Goal: Transaction & Acquisition: Purchase product/service

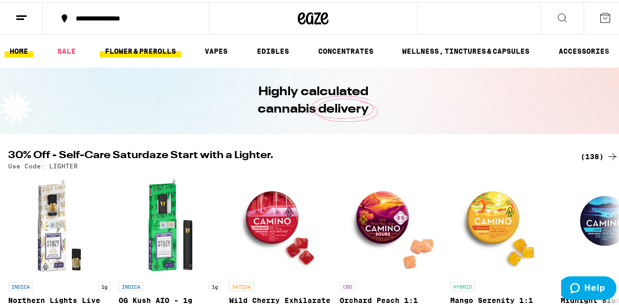
click at [145, 49] on link "FLOWER & PREROLLS" at bounding box center [140, 49] width 81 height 12
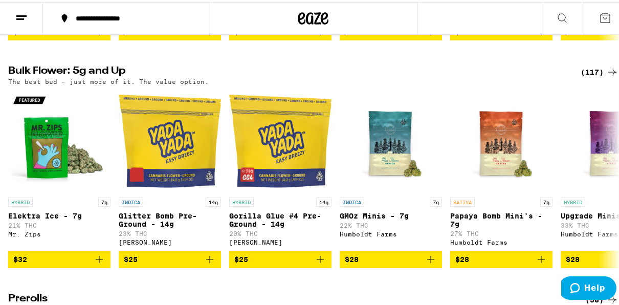
scroll to position [327, 0]
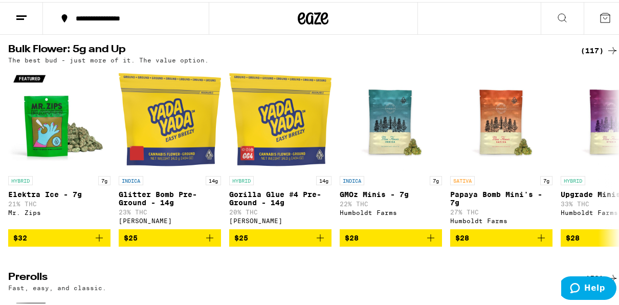
click at [596, 55] on div "(117)" at bounding box center [599, 48] width 38 height 12
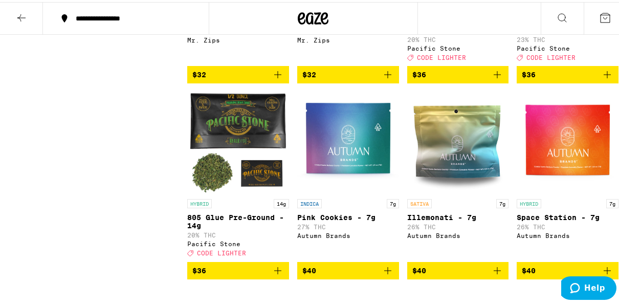
scroll to position [961, 0]
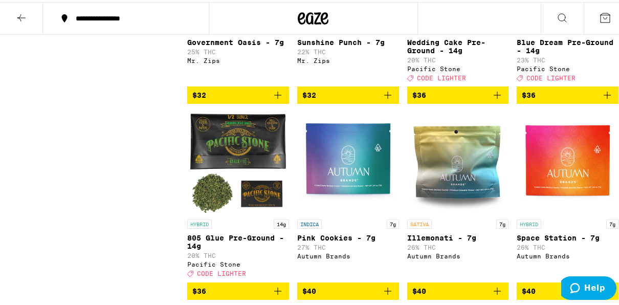
click at [542, 99] on span "$36" at bounding box center [568, 93] width 92 height 12
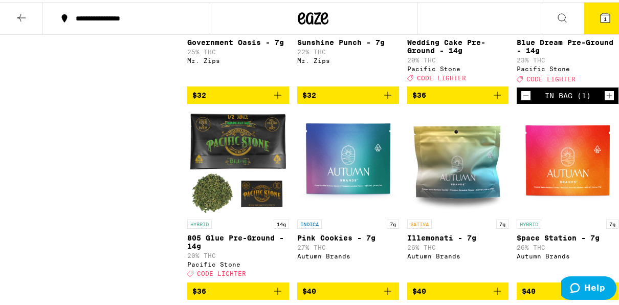
scroll to position [994, 0]
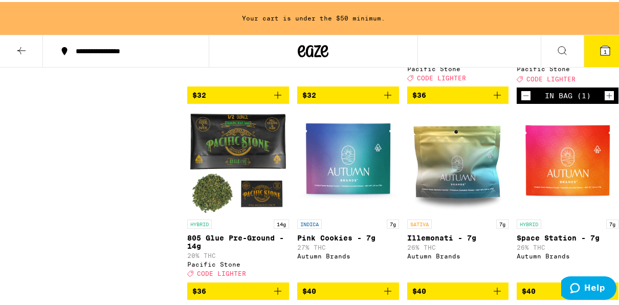
click at [604, 100] on icon "Increment" at bounding box center [608, 93] width 9 height 12
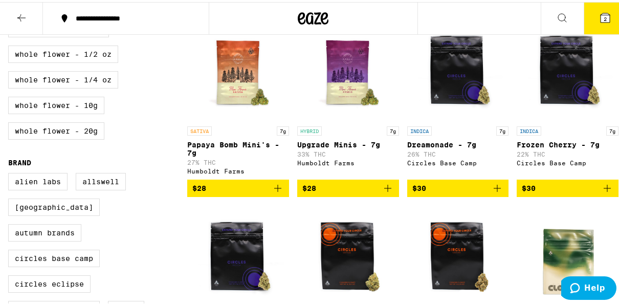
scroll to position [50, 0]
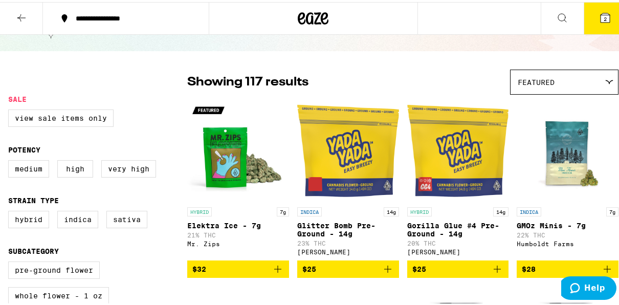
click at [20, 14] on icon at bounding box center [21, 16] width 12 height 12
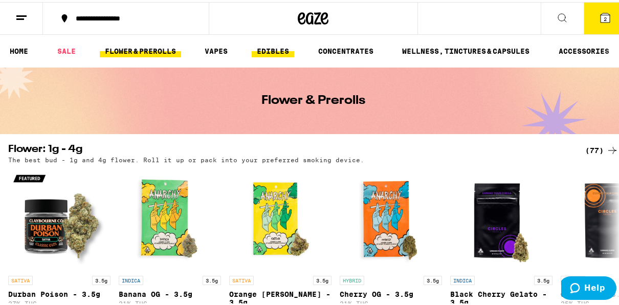
click at [279, 53] on link "EDIBLES" at bounding box center [273, 49] width 42 height 12
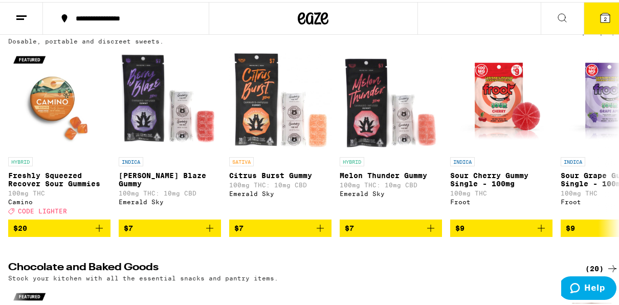
scroll to position [143, 0]
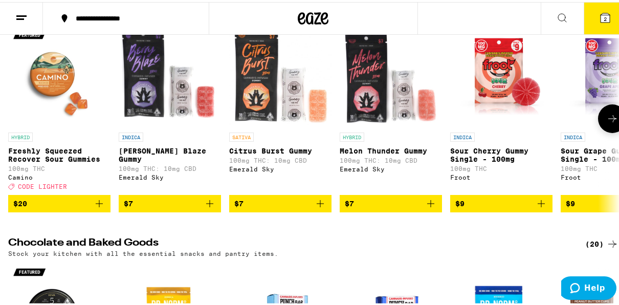
click at [606, 123] on icon at bounding box center [612, 116] width 12 height 12
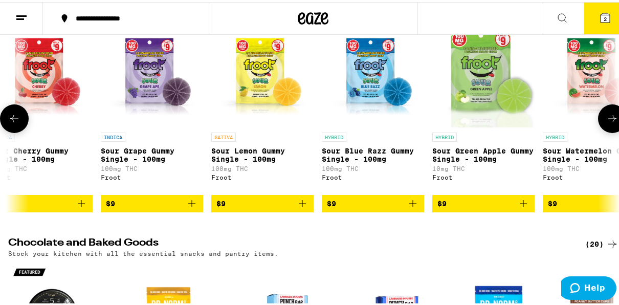
scroll to position [0, 491]
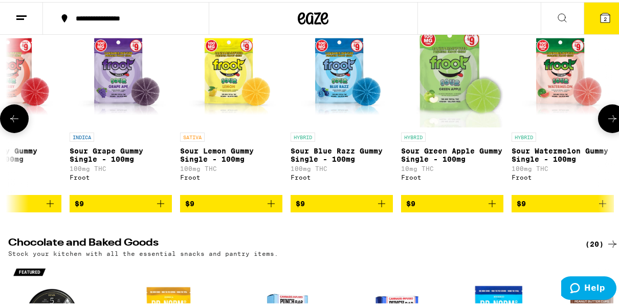
click at [606, 123] on icon at bounding box center [612, 116] width 12 height 12
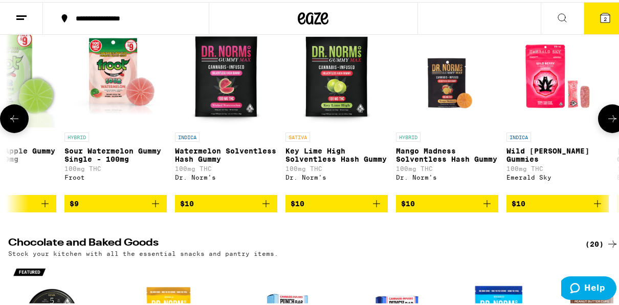
scroll to position [0, 982]
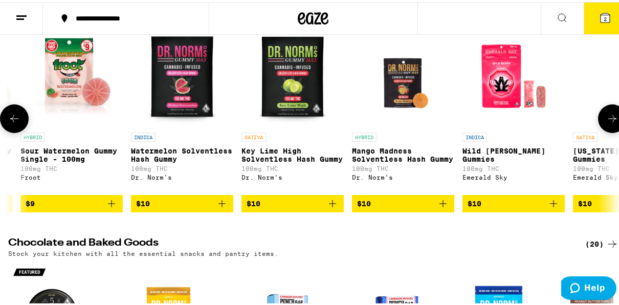
click at [606, 118] on icon at bounding box center [612, 116] width 12 height 12
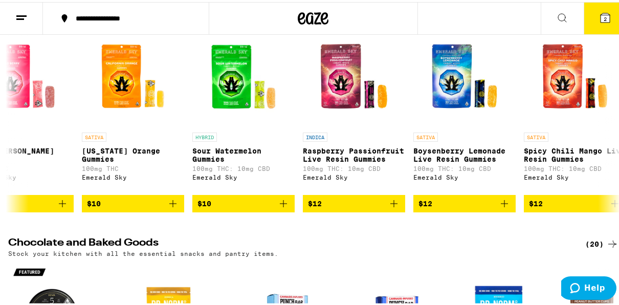
scroll to position [0, 0]
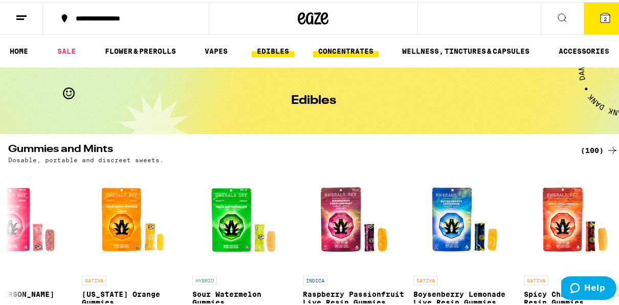
click at [359, 50] on link "CONCENTRATES" at bounding box center [345, 49] width 65 height 12
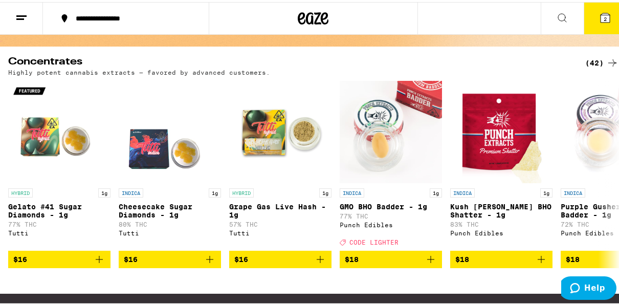
scroll to position [66, 0]
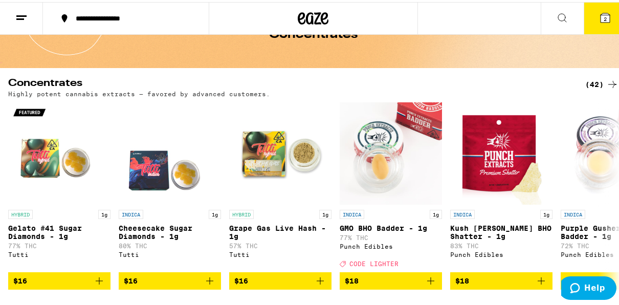
click at [587, 79] on div "(42)" at bounding box center [601, 82] width 33 height 12
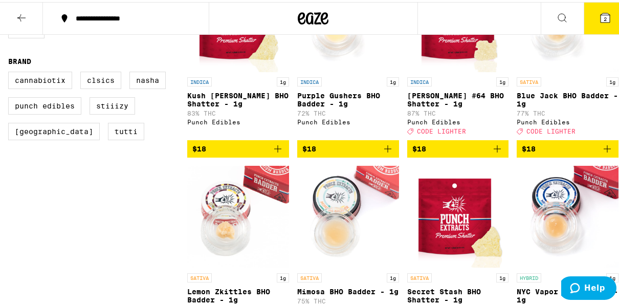
scroll to position [389, 0]
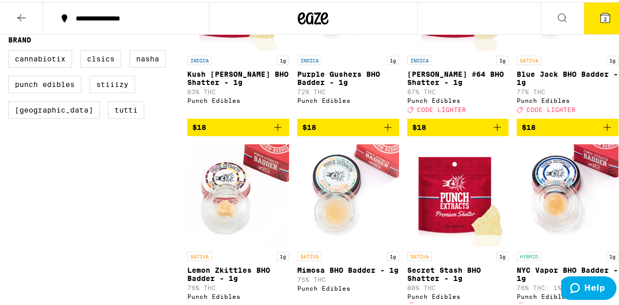
click at [445, 131] on span "$18" at bounding box center [458, 125] width 92 height 12
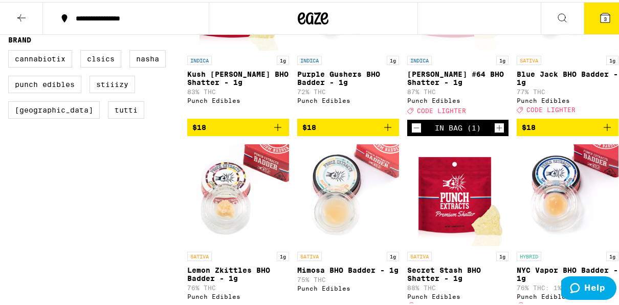
click at [600, 14] on icon at bounding box center [604, 15] width 9 height 9
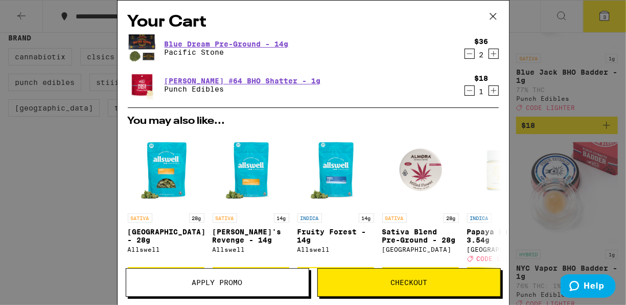
click at [497, 18] on icon at bounding box center [493, 16] width 15 height 15
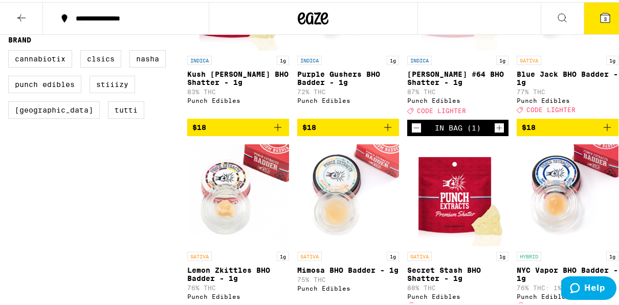
click at [22, 19] on icon at bounding box center [21, 16] width 12 height 12
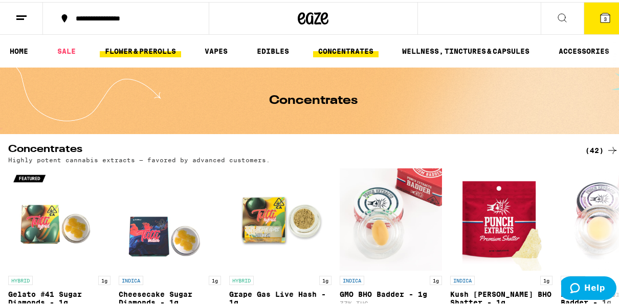
click at [137, 48] on link "FLOWER & PREROLLS" at bounding box center [140, 49] width 81 height 12
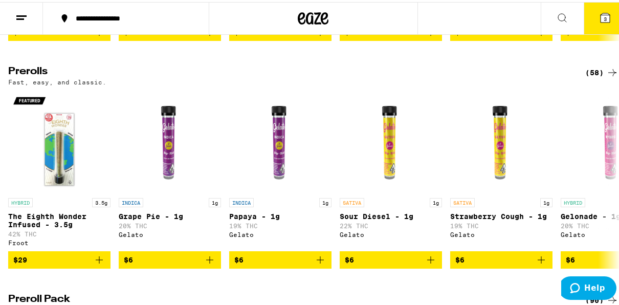
scroll to position [266, 0]
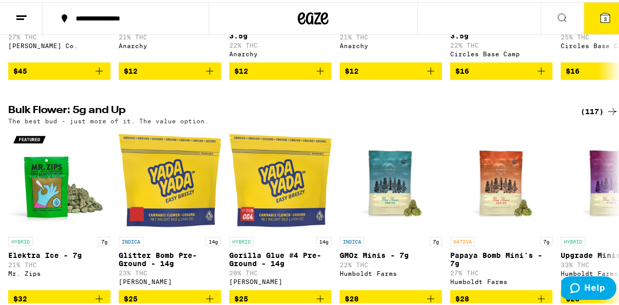
click at [580, 116] on div "(117)" at bounding box center [599, 109] width 38 height 12
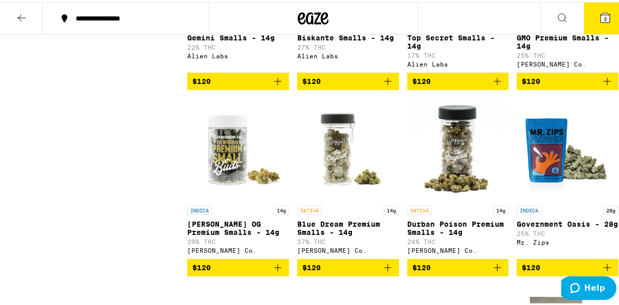
scroll to position [4163, 0]
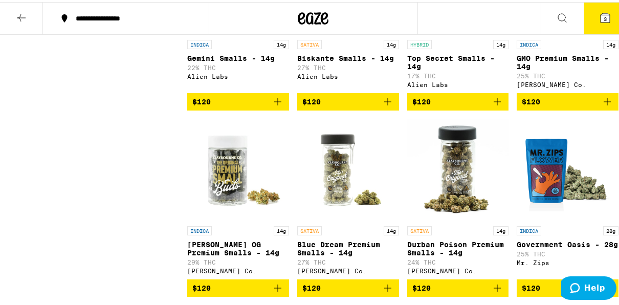
click at [603, 17] on span "3" at bounding box center [604, 17] width 3 height 6
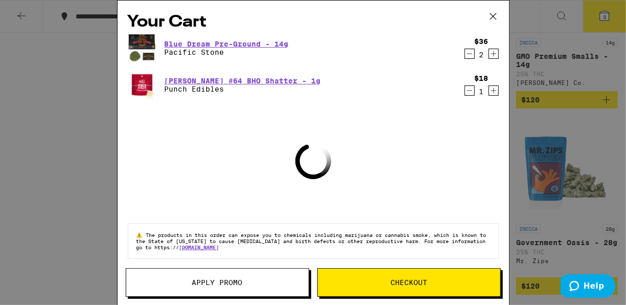
click at [241, 279] on span "Apply Promo" at bounding box center [217, 282] width 51 height 7
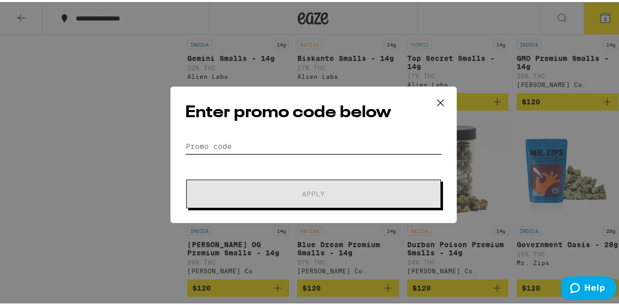
click at [300, 140] on input "Promo Code" at bounding box center [313, 144] width 257 height 15
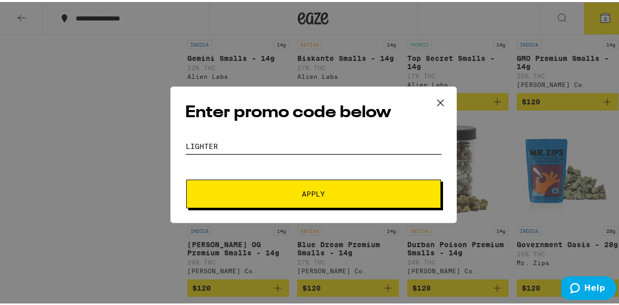
type input "lighter"
click at [186, 177] on button "Apply" at bounding box center [313, 191] width 255 height 29
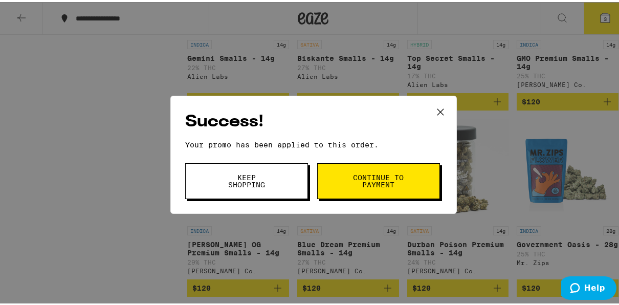
click at [371, 174] on span "Continue to payment" at bounding box center [378, 179] width 52 height 14
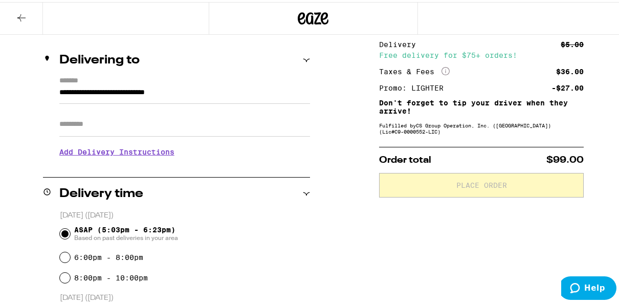
scroll to position [29, 0]
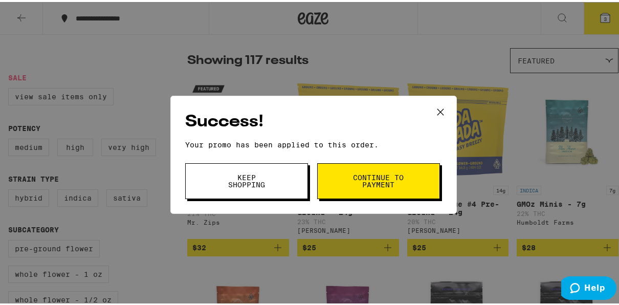
scroll to position [102, 0]
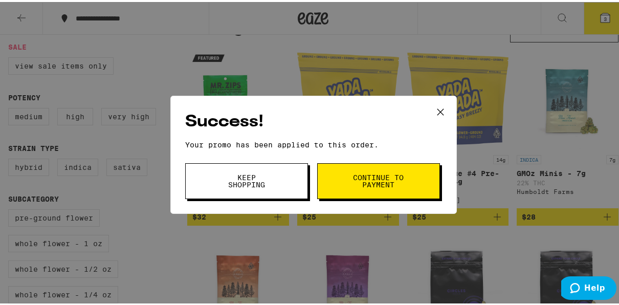
click at [261, 173] on span "Keep Shopping" at bounding box center [246, 179] width 52 height 14
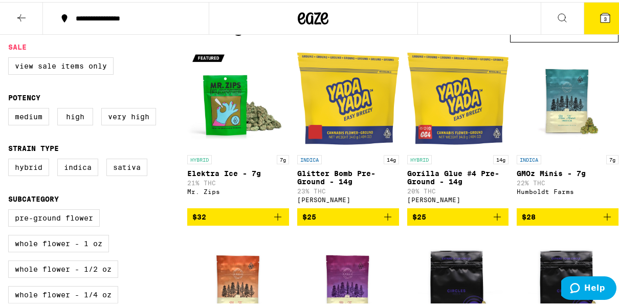
click at [600, 12] on icon at bounding box center [604, 15] width 9 height 9
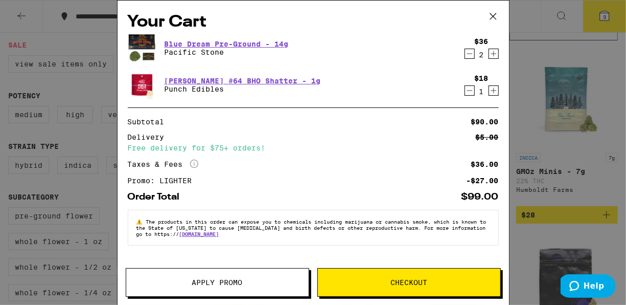
click at [462, 94] on div "$18 1" at bounding box center [480, 84] width 38 height 21
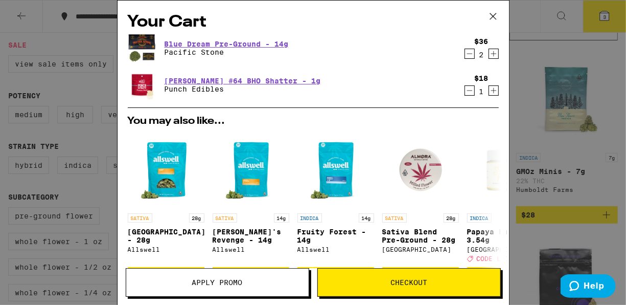
click at [465, 94] on icon "Decrement" at bounding box center [469, 90] width 9 height 12
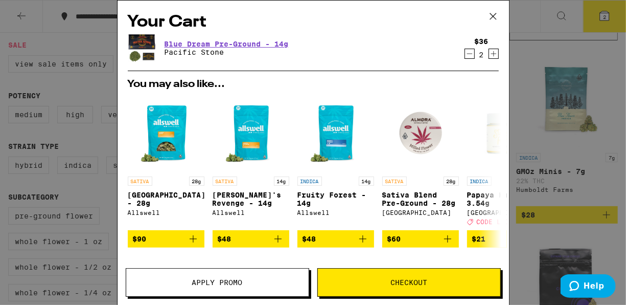
click at [237, 290] on button "Apply Promo" at bounding box center [218, 282] width 184 height 29
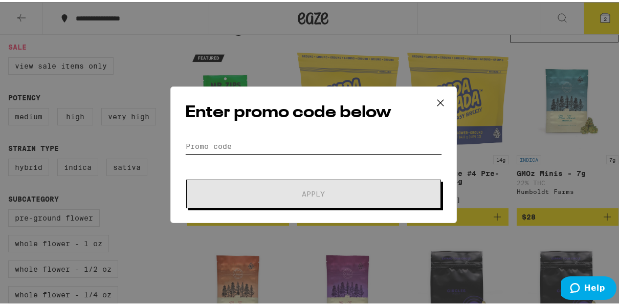
click at [270, 144] on input "Promo Code" at bounding box center [313, 144] width 257 height 15
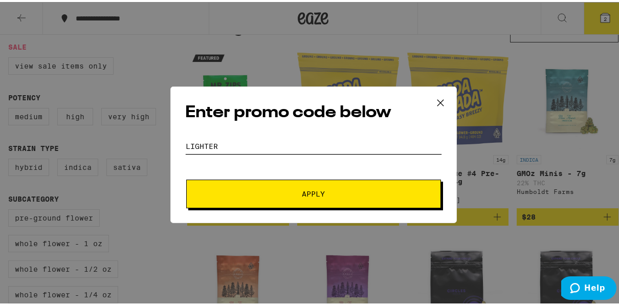
type input "lighter"
click at [280, 204] on button "Apply" at bounding box center [313, 191] width 255 height 29
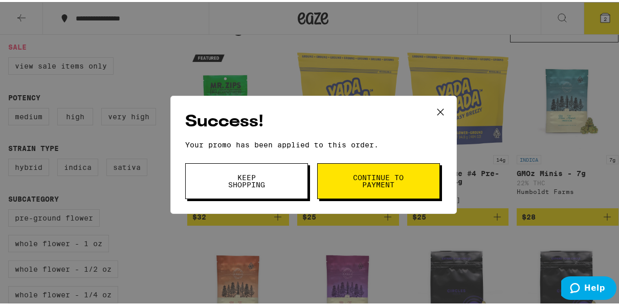
click at [339, 183] on button "Continue to payment" at bounding box center [378, 179] width 123 height 36
